Goal: Find specific page/section

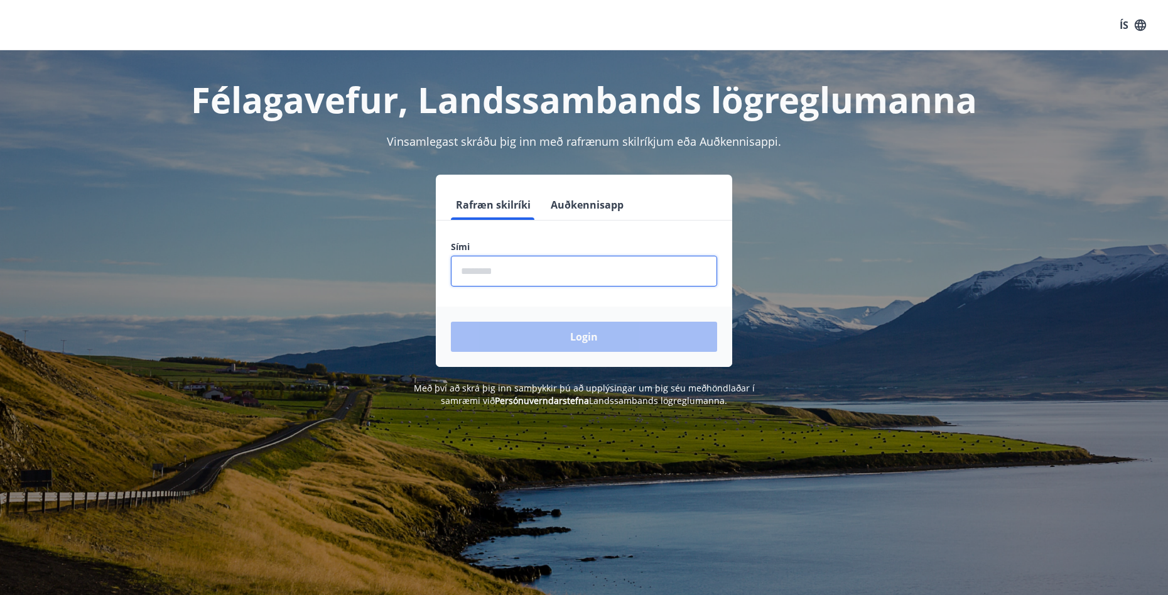
click at [497, 273] on input "phone" at bounding box center [584, 271] width 266 height 31
type input "********"
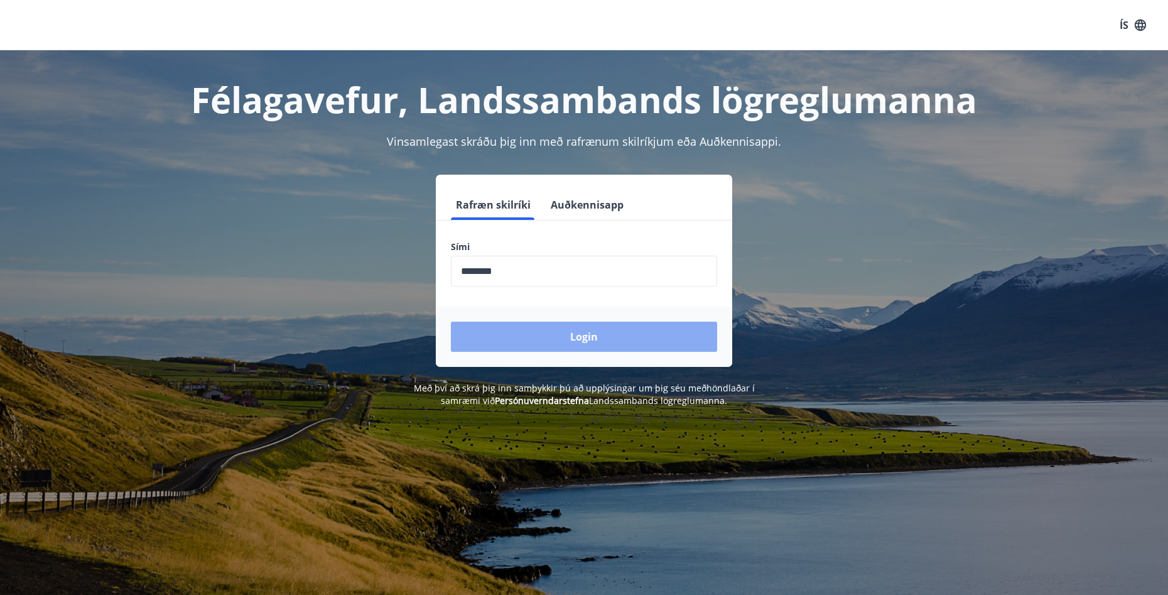
click at [581, 339] on button "Login" at bounding box center [584, 337] width 266 height 30
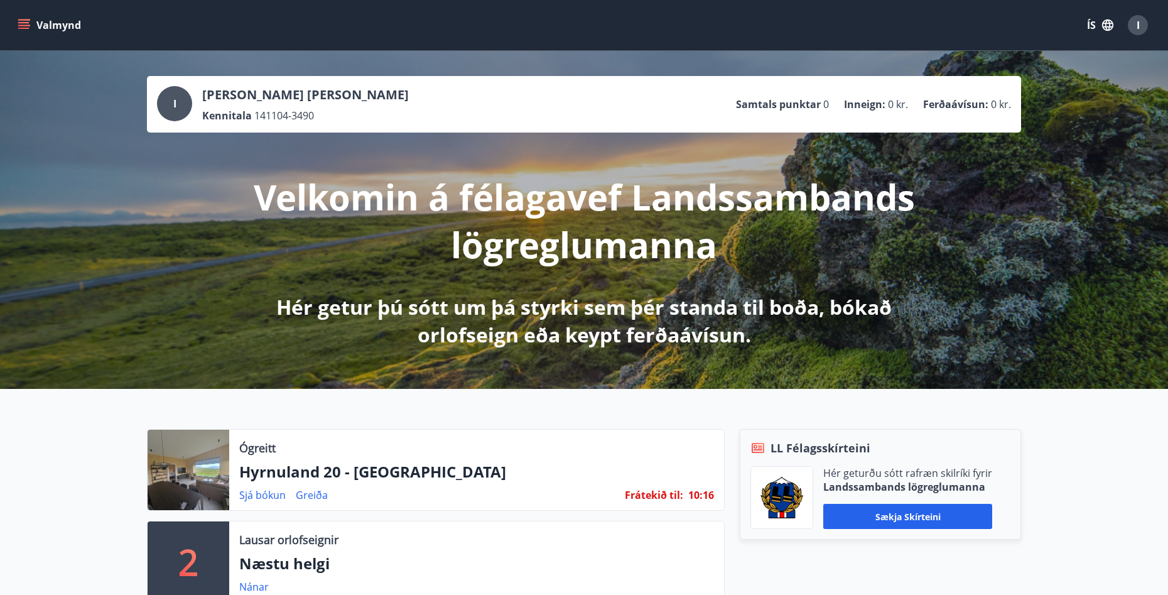
click at [36, 24] on button "Valmynd" at bounding box center [50, 25] width 71 height 23
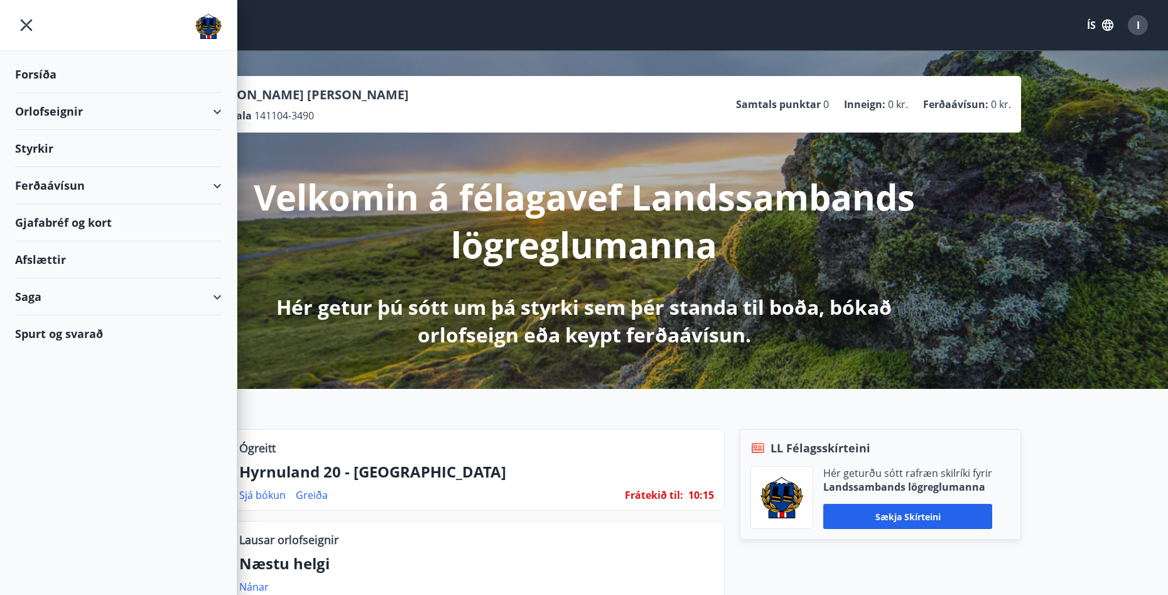
click at [77, 108] on div "Orlofseignir" at bounding box center [118, 111] width 207 height 37
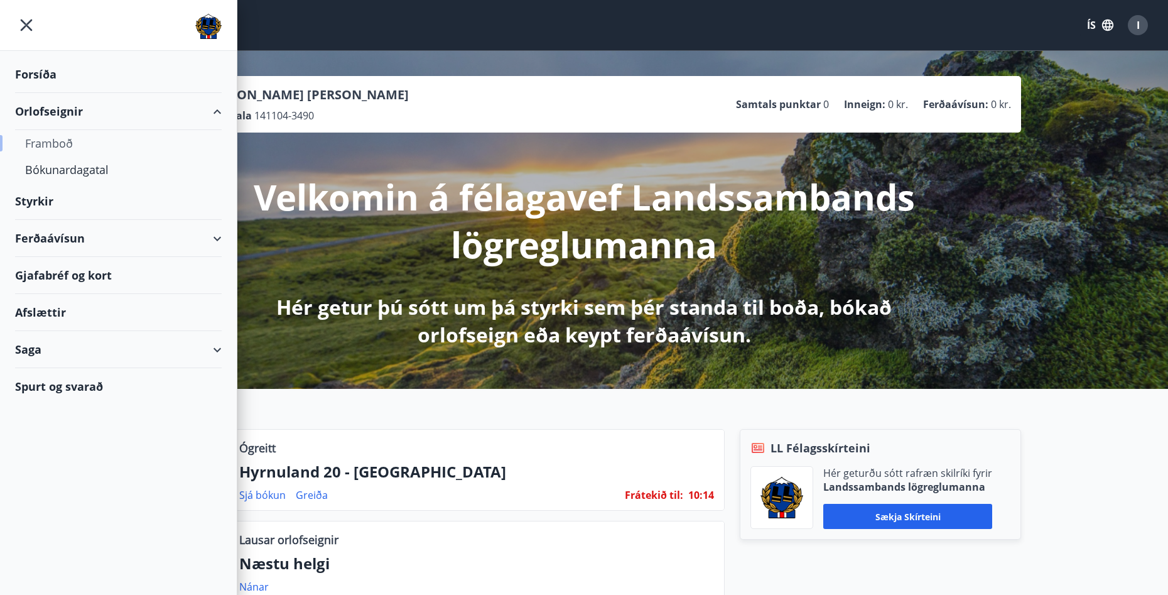
click at [57, 141] on div "Framboð" at bounding box center [118, 143] width 187 height 26
